Goal: Information Seeking & Learning: Learn about a topic

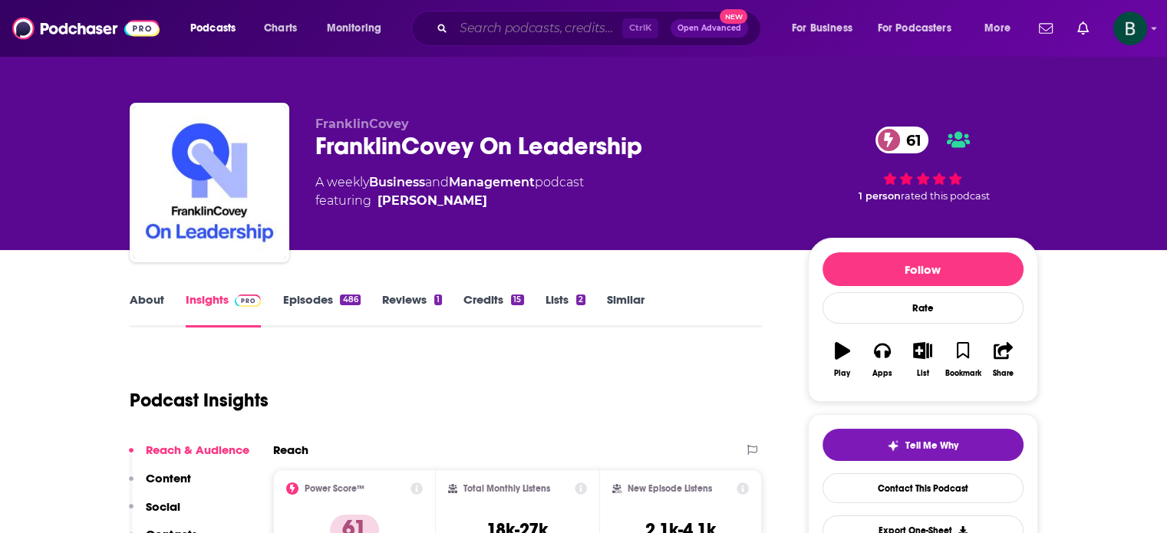
click at [483, 27] on input "Search podcasts, credits, & more..." at bounding box center [538, 28] width 169 height 25
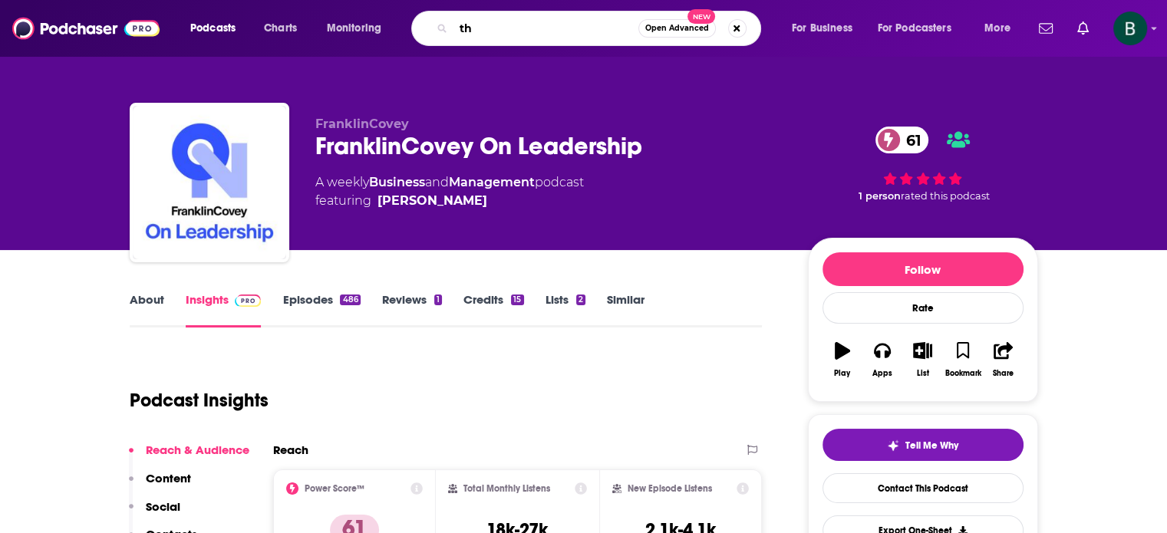
type input "t"
type input "behavioral grooves"
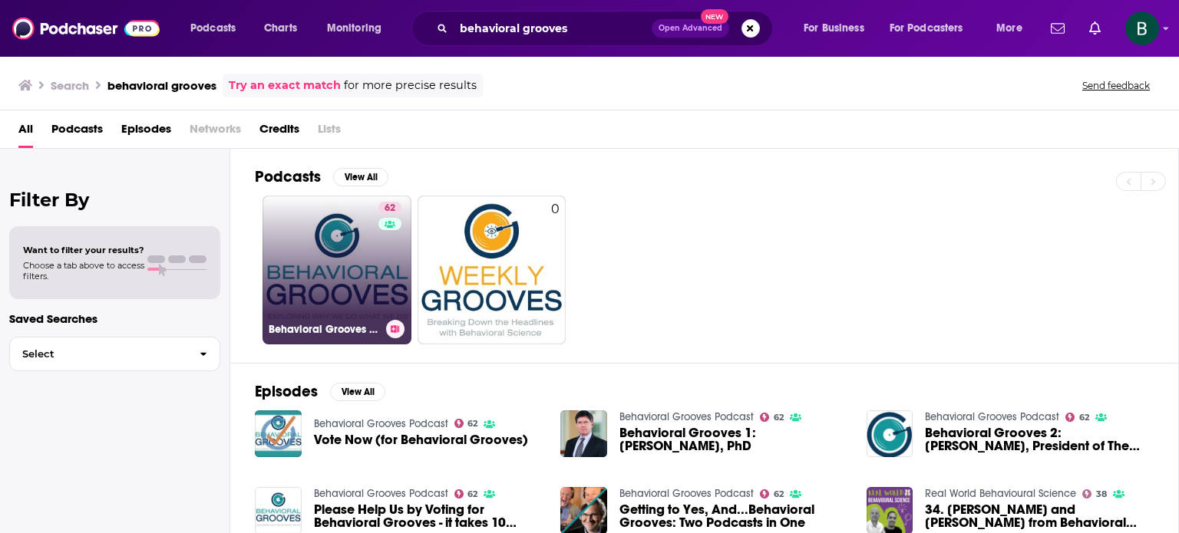
click at [312, 248] on link "62 Behavioral Grooves Podcast" at bounding box center [336, 270] width 149 height 149
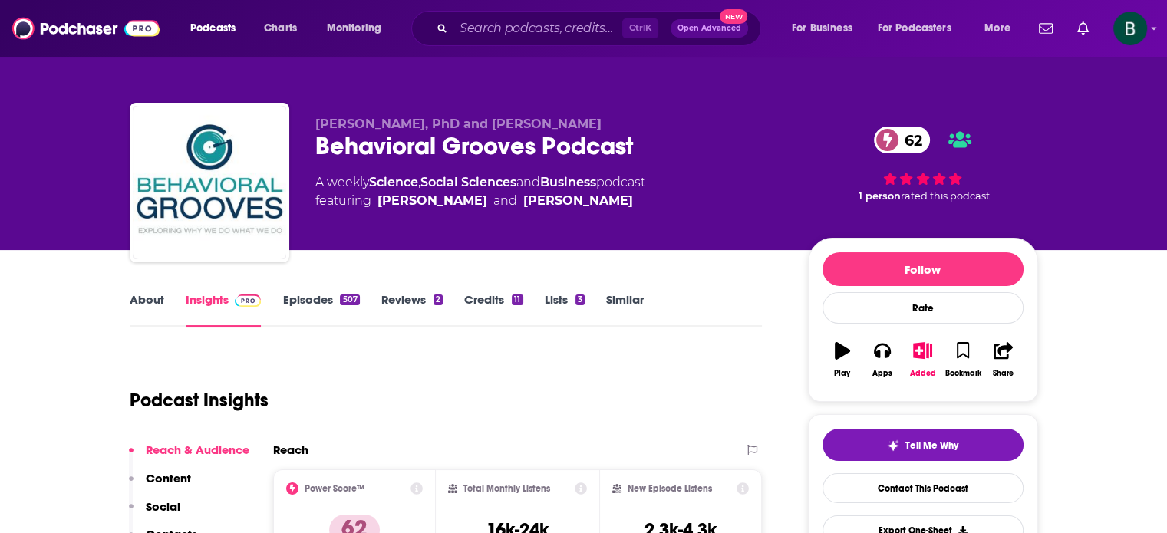
click at [618, 300] on link "Similar" at bounding box center [625, 309] width 38 height 35
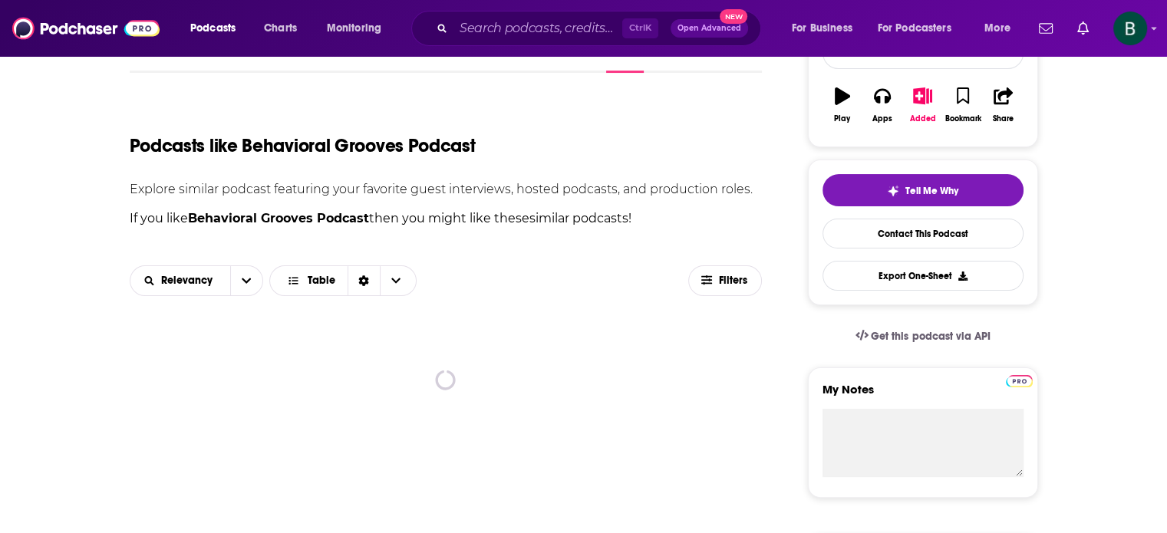
scroll to position [256, 0]
click at [708, 279] on icon "button" at bounding box center [707, 279] width 11 height 9
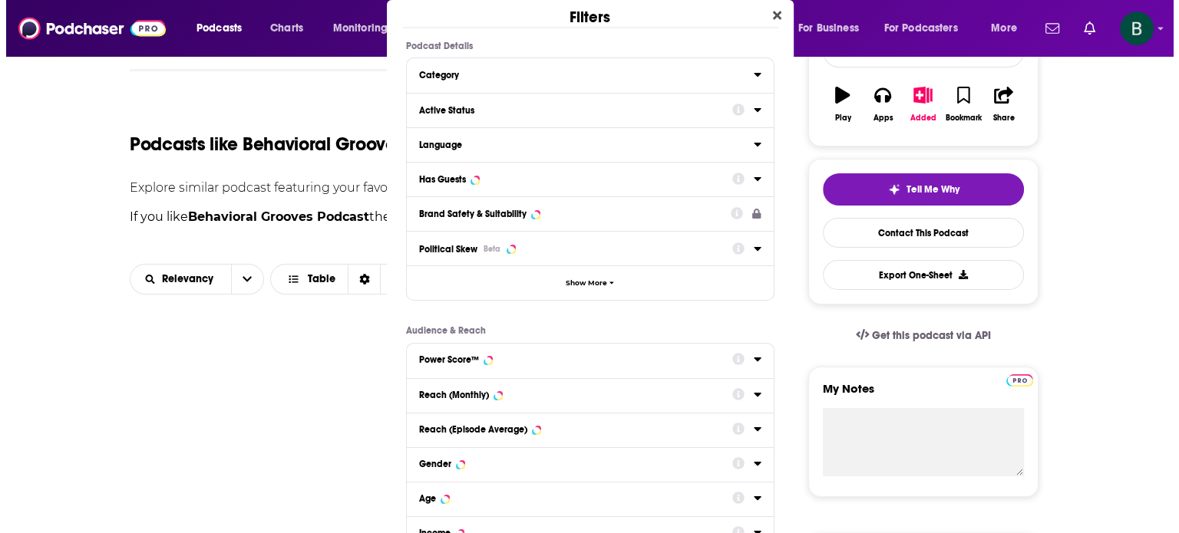
scroll to position [0, 0]
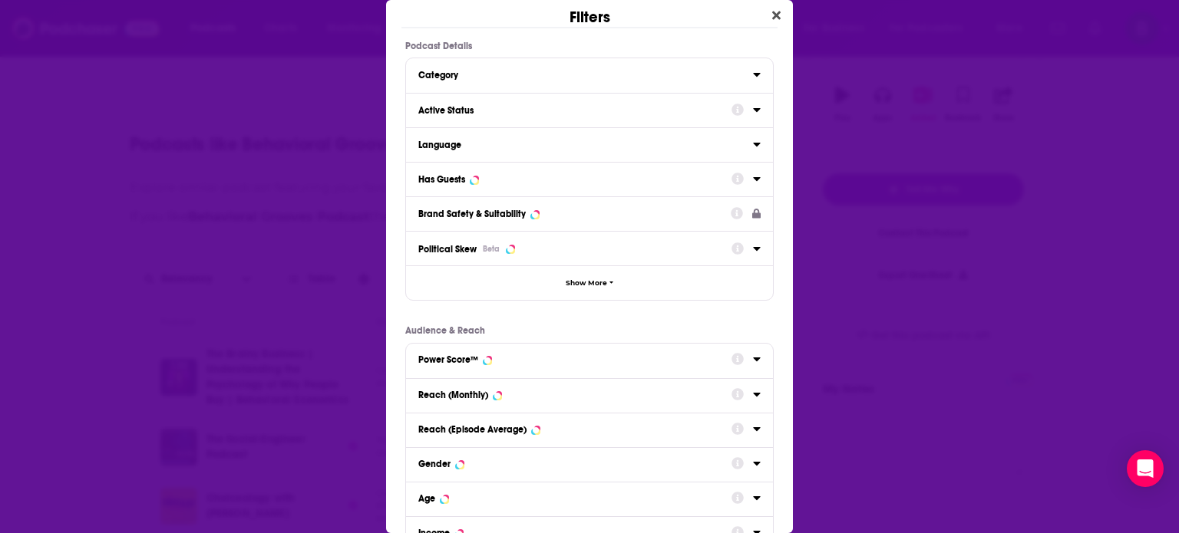
click at [753, 108] on icon "Dialog" at bounding box center [756, 110] width 7 height 4
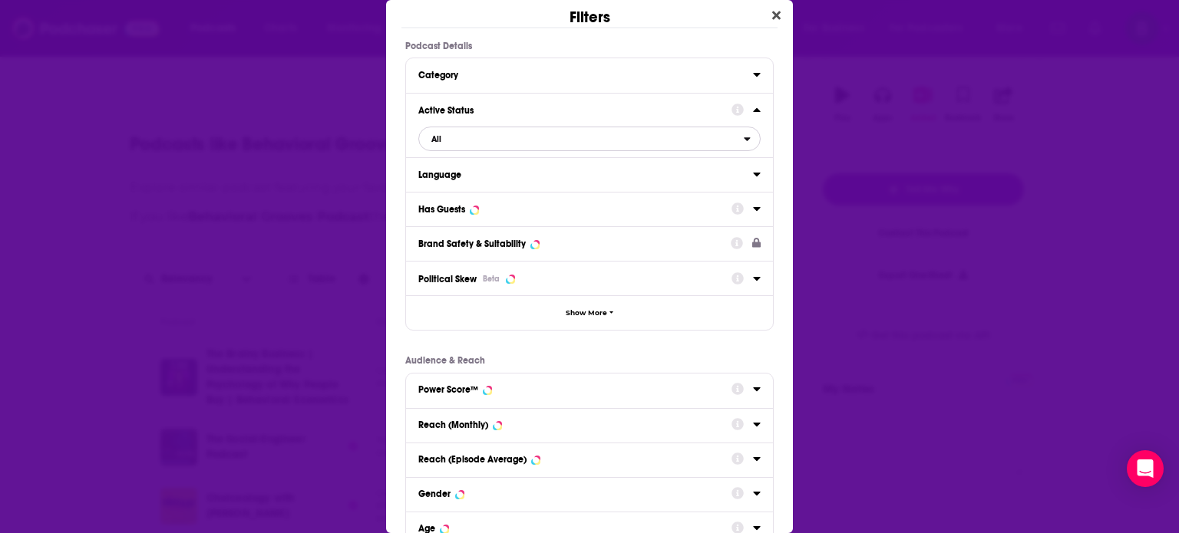
click at [609, 135] on span "All" at bounding box center [581, 139] width 325 height 20
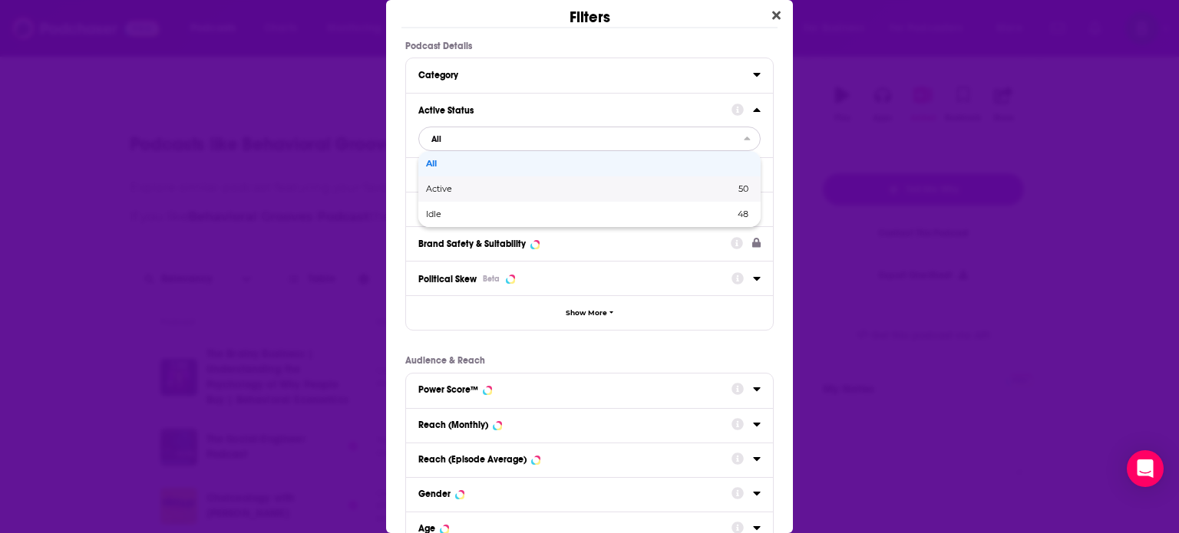
click at [448, 181] on div "Active 50" at bounding box center [589, 189] width 342 height 25
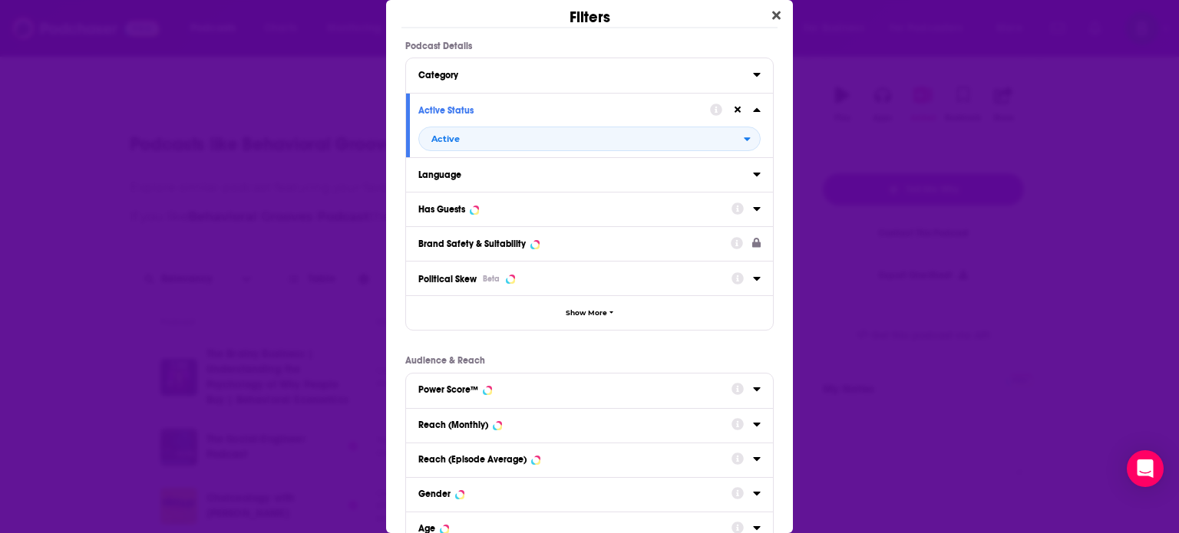
click at [658, 173] on div "Language" at bounding box center [580, 175] width 325 height 11
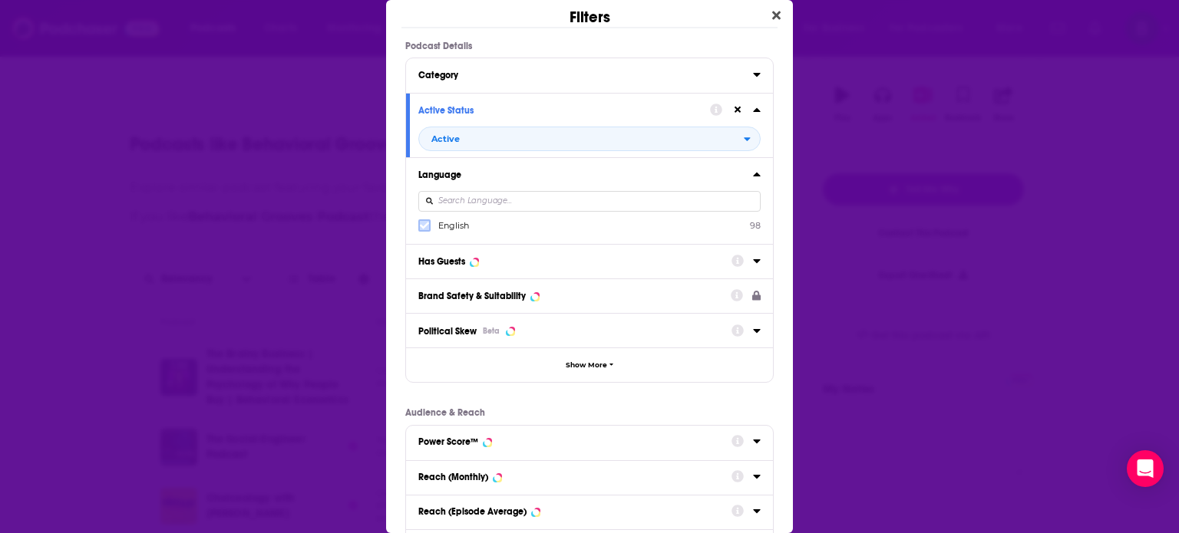
click at [429, 226] on label "Dialog" at bounding box center [424, 226] width 12 height 12
click at [753, 260] on icon "Dialog" at bounding box center [757, 261] width 8 height 12
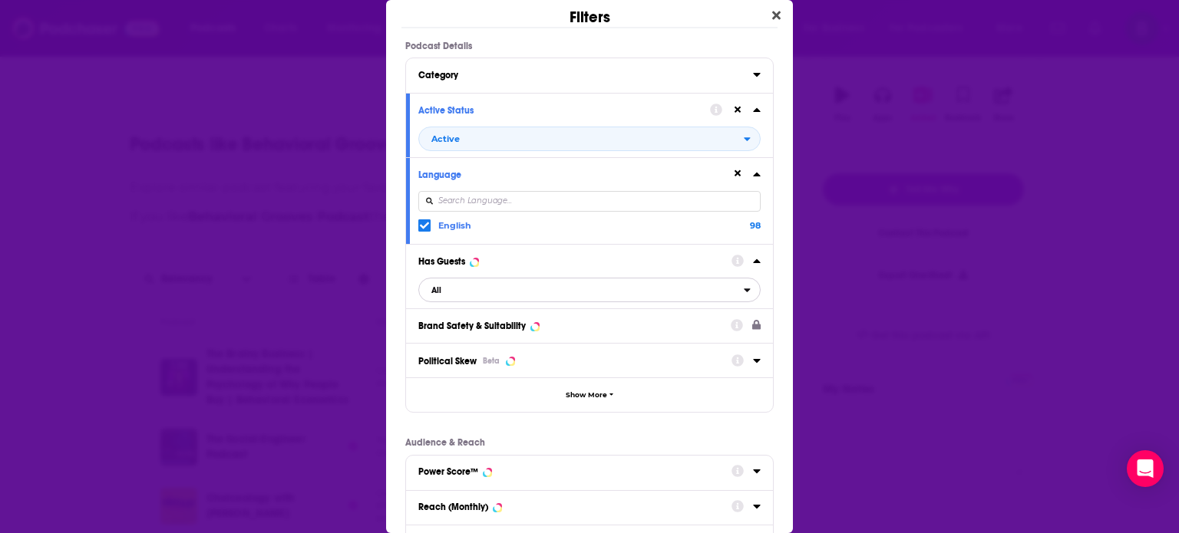
click at [556, 290] on span "All" at bounding box center [581, 290] width 325 height 20
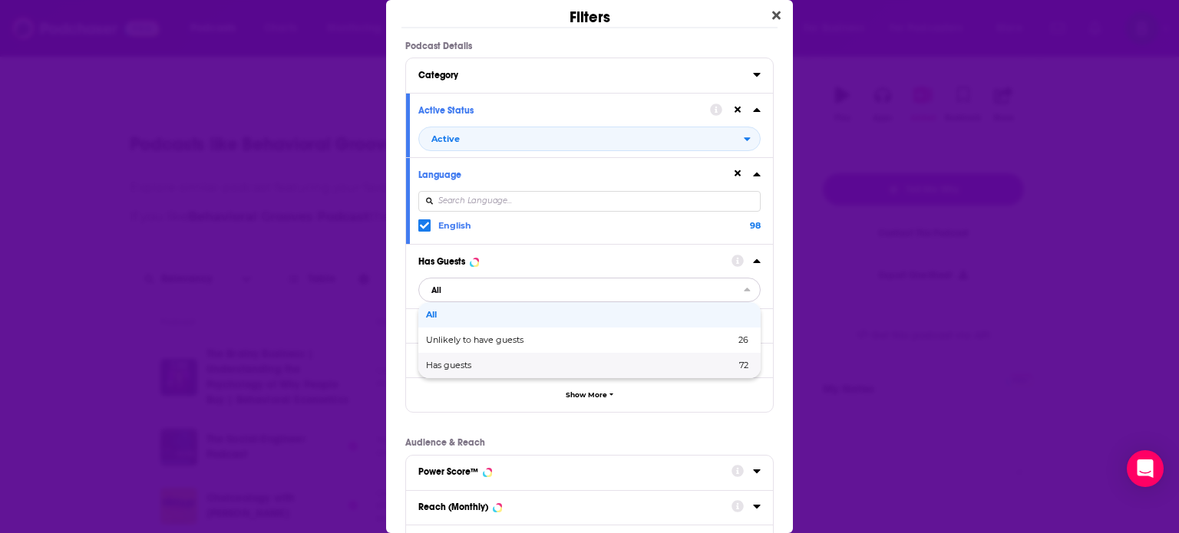
click at [455, 367] on span "Has guests" at bounding box center [514, 366] width 177 height 8
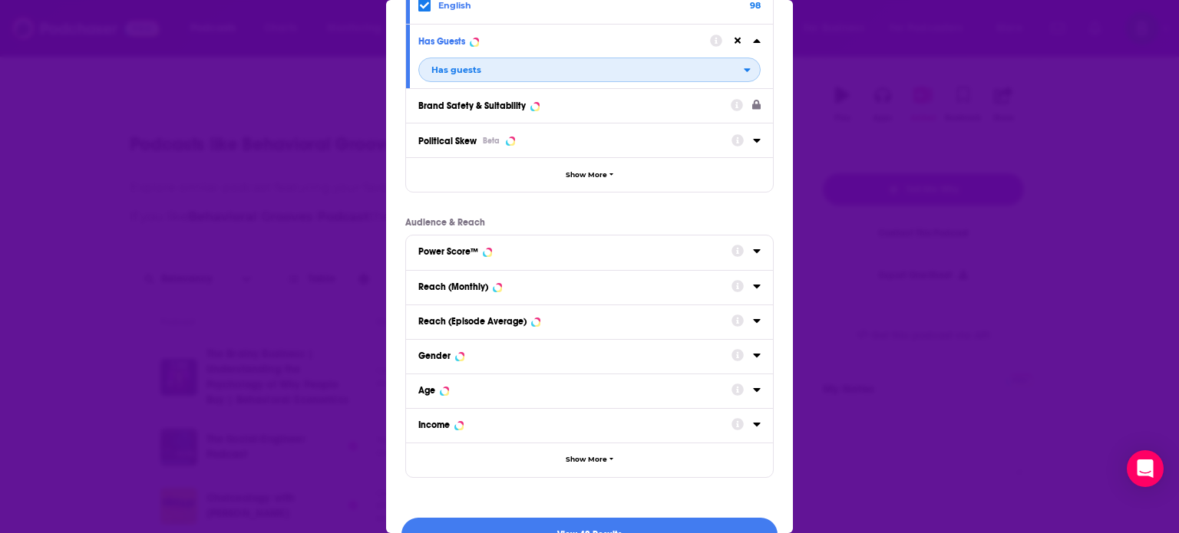
scroll to position [253, 0]
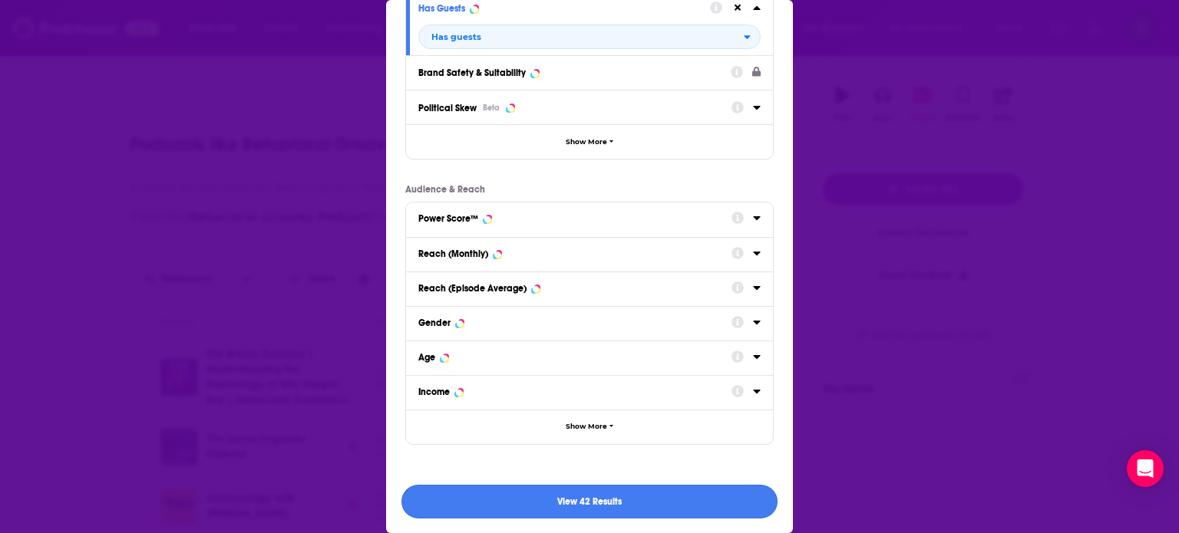
click at [646, 504] on button "View 42 Results" at bounding box center [589, 502] width 376 height 35
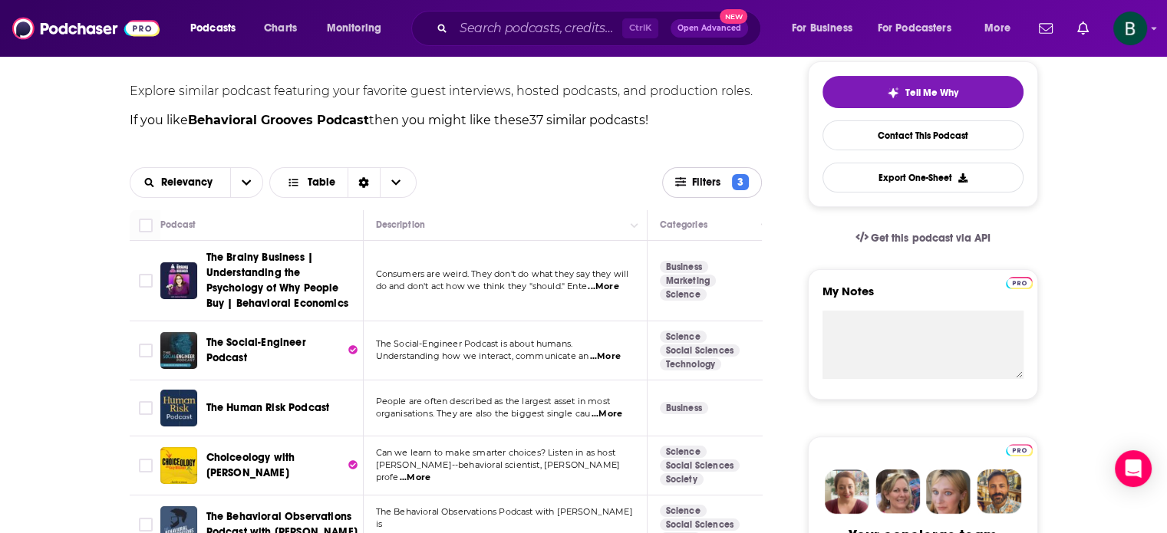
scroll to position [384, 0]
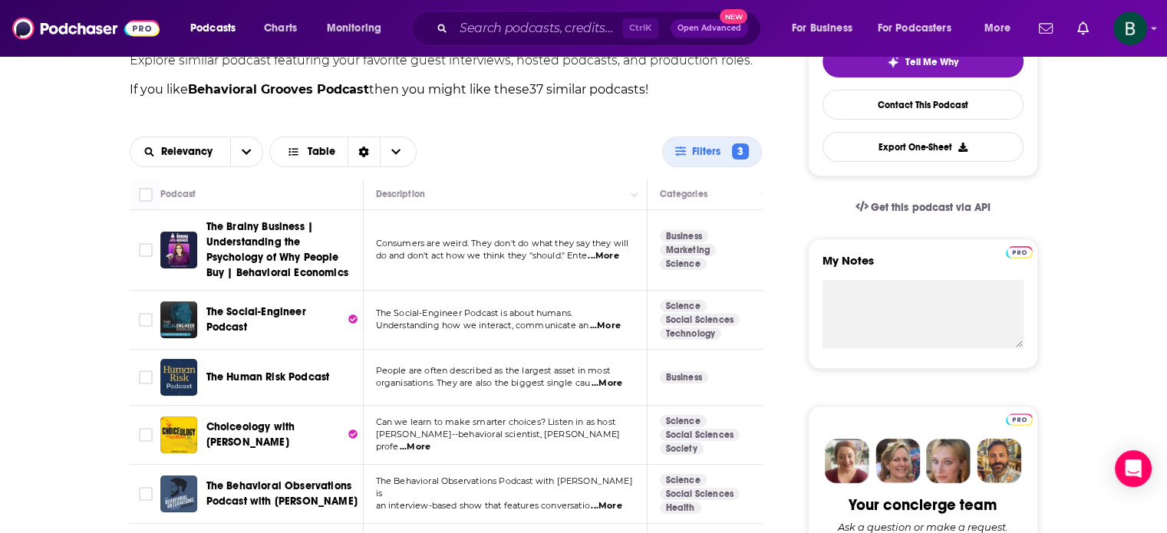
click at [608, 325] on span "...More" at bounding box center [605, 326] width 31 height 12
click at [544, 384] on span "organisations. They are also the biggest single cau" at bounding box center [483, 383] width 215 height 11
click at [607, 380] on span "...More" at bounding box center [607, 384] width 31 height 12
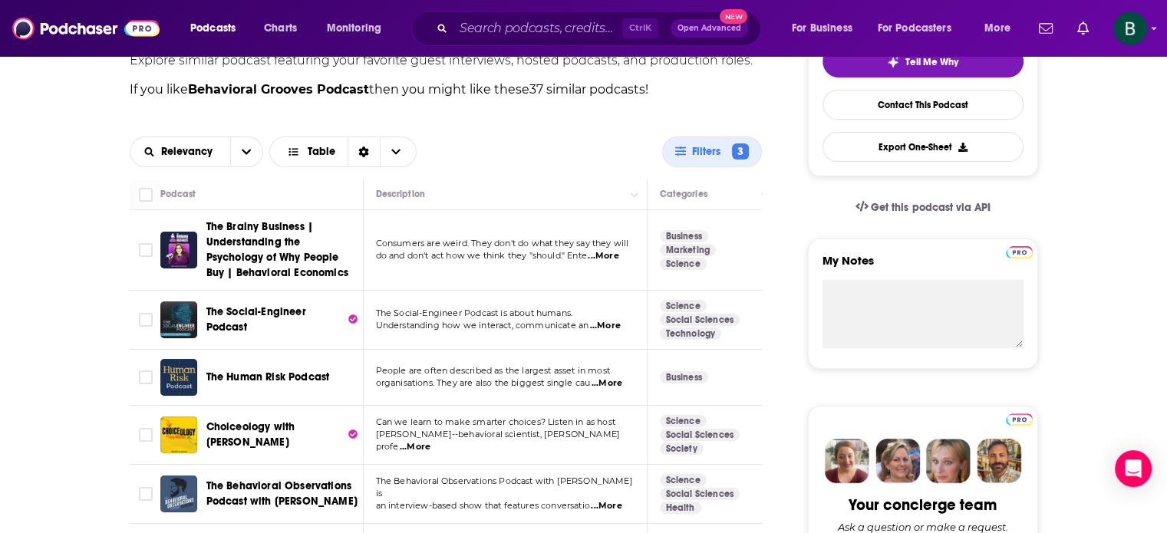
scroll to position [639, 0]
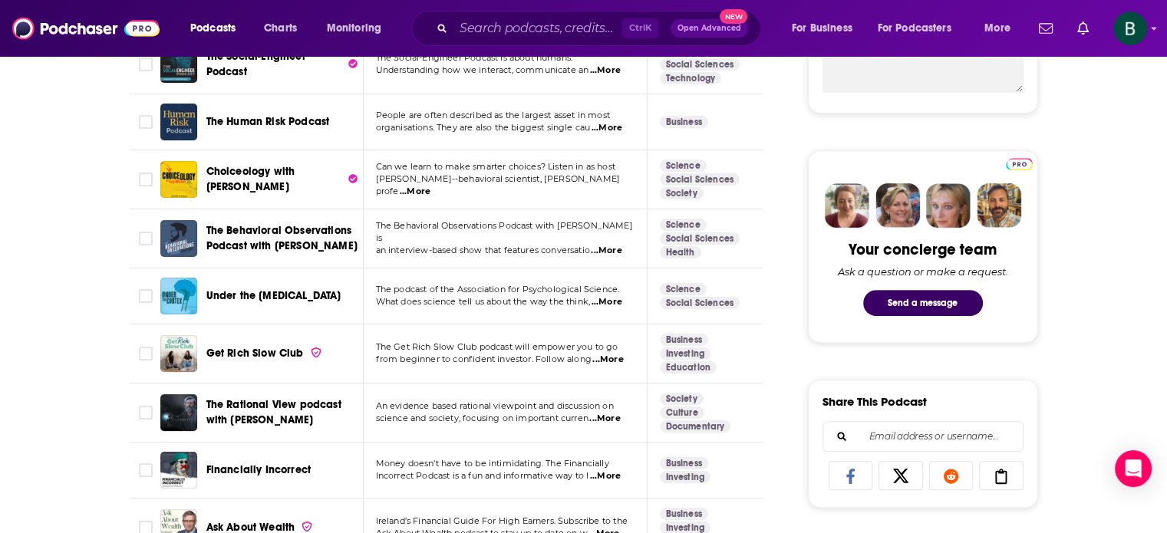
click at [621, 245] on span "...More" at bounding box center [606, 251] width 31 height 12
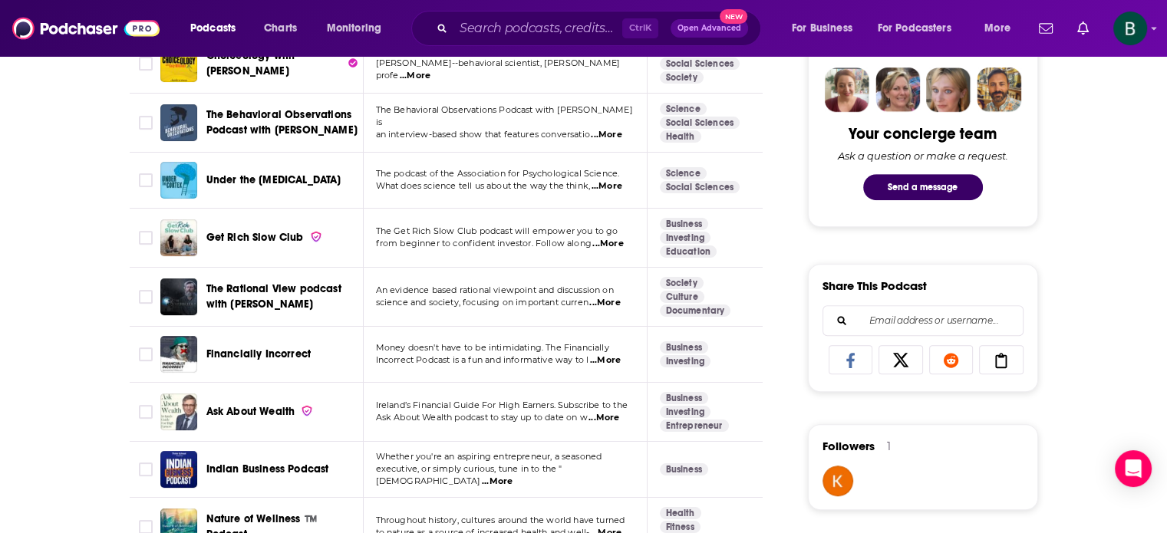
scroll to position [896, 0]
